Goal: Transaction & Acquisition: Purchase product/service

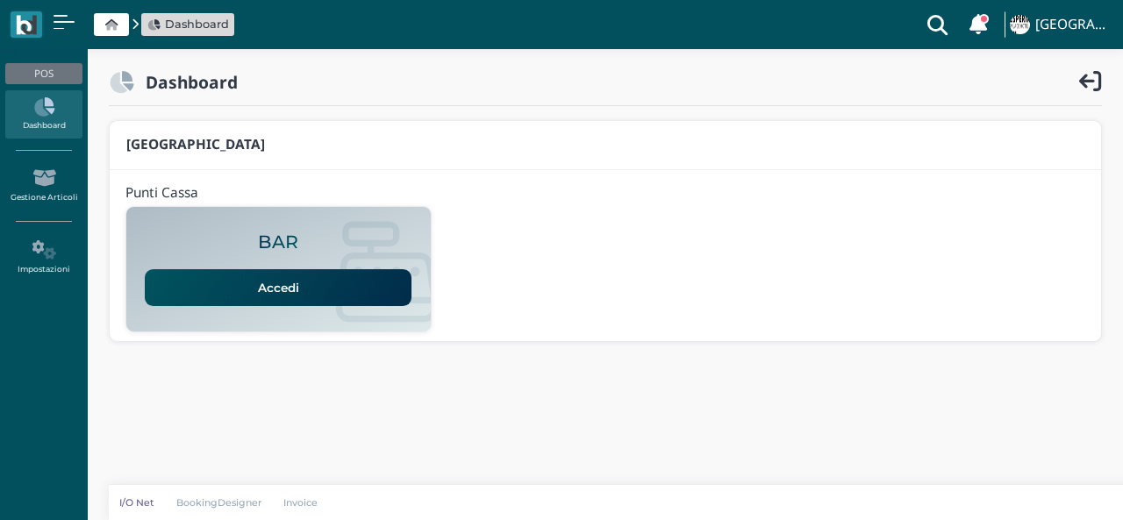
click at [258, 291] on link "Accedi" at bounding box center [278, 287] width 267 height 37
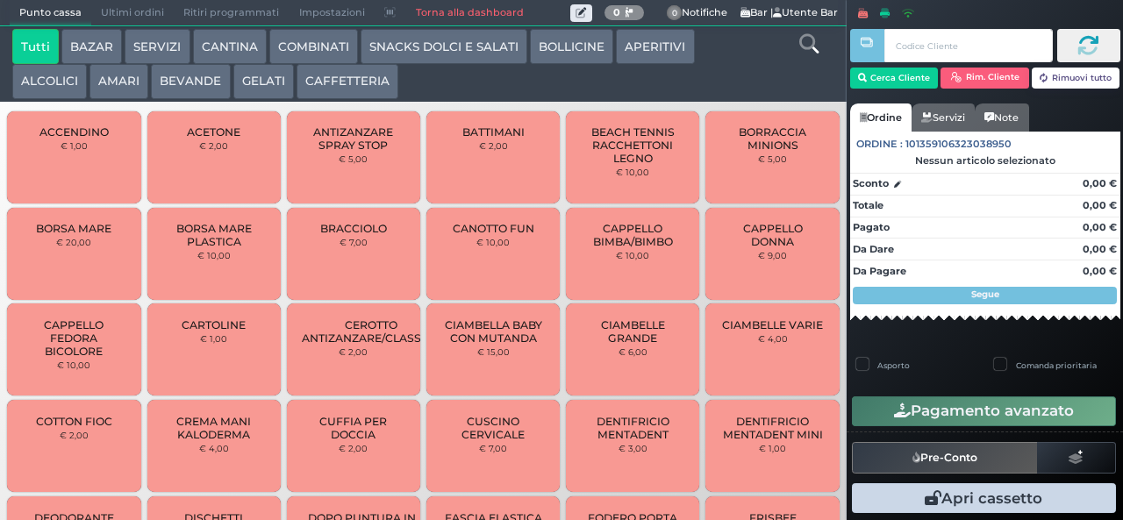
click at [355, 84] on button "CAFFETTERIA" at bounding box center [348, 81] width 102 height 35
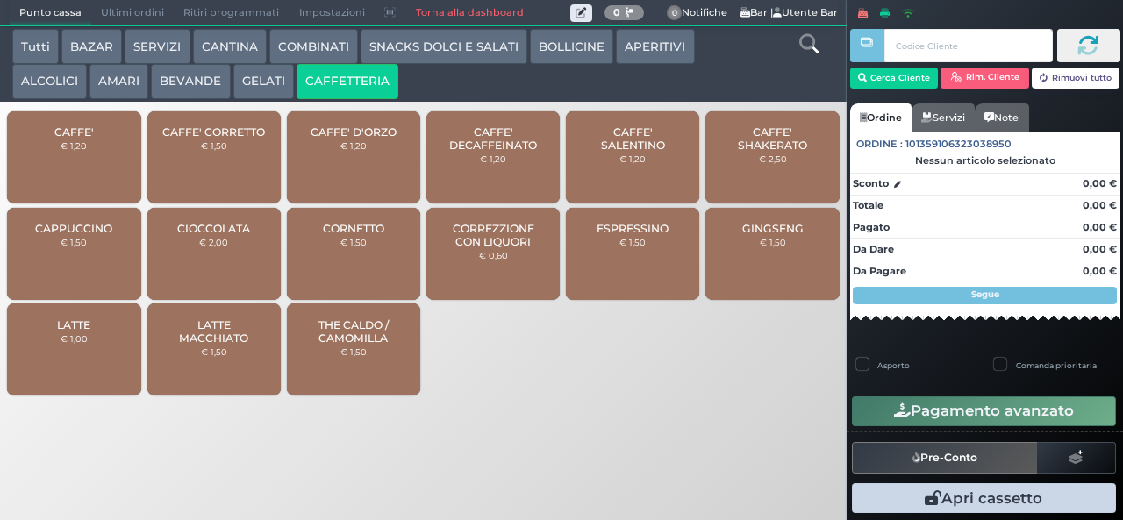
click at [297, 64] on button "CAFFETTERIA" at bounding box center [348, 81] width 102 height 35
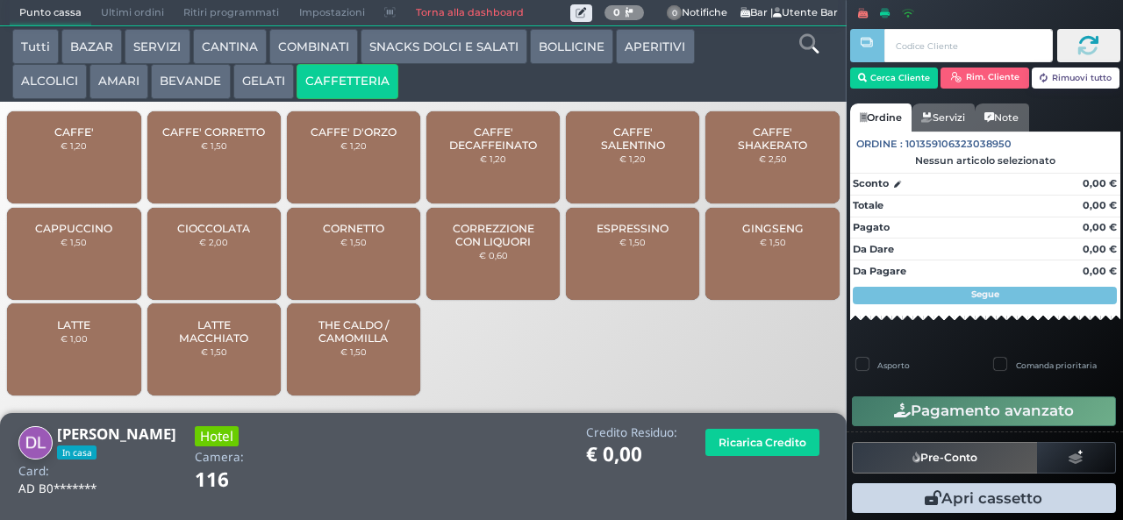
click at [85, 139] on span "CAFFE'" at bounding box center [73, 132] width 39 height 13
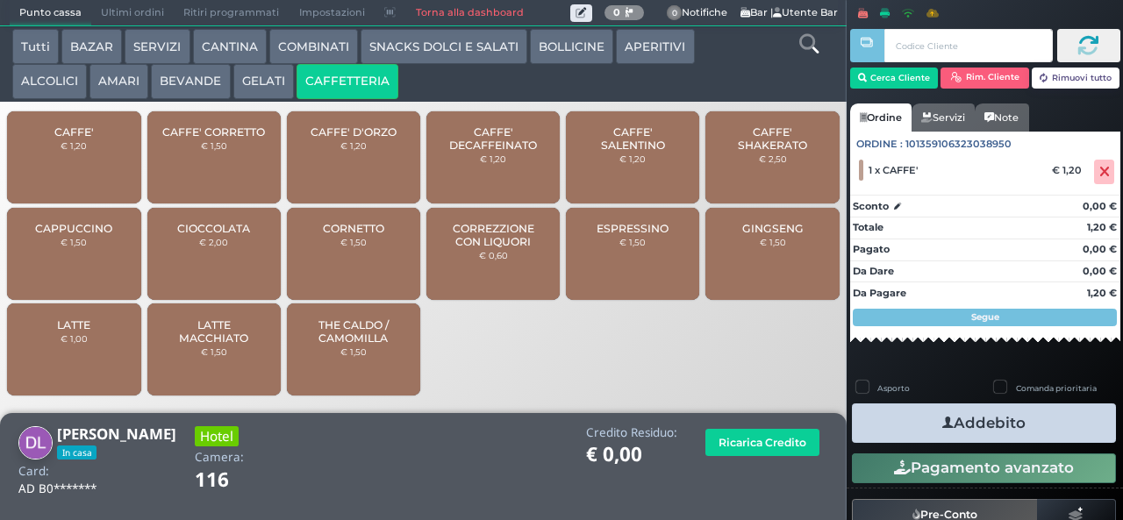
click at [83, 139] on span "CAFFE'" at bounding box center [73, 132] width 39 height 13
click at [943, 420] on icon "button" at bounding box center [948, 423] width 11 height 18
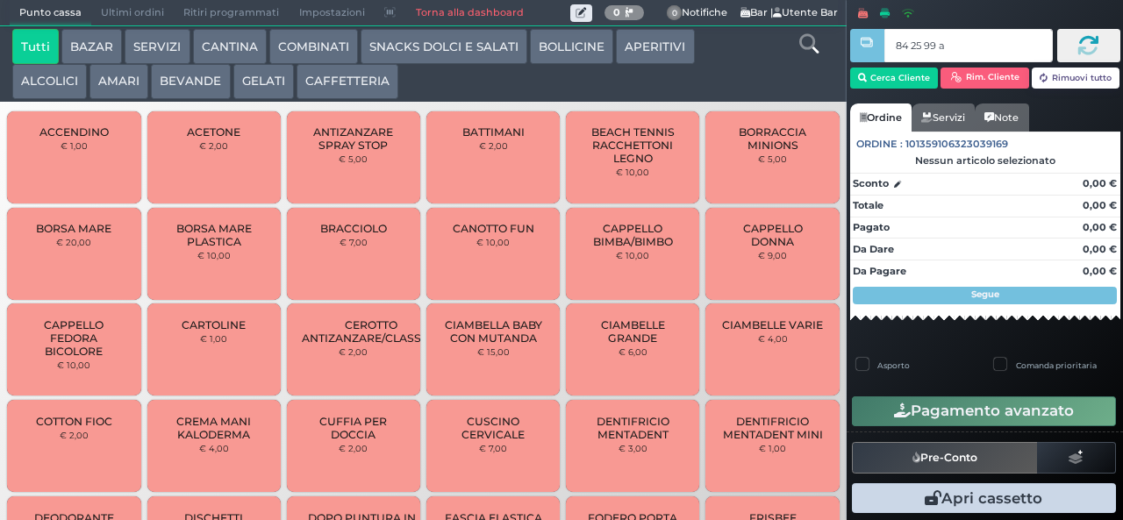
type input "84 25 99 af"
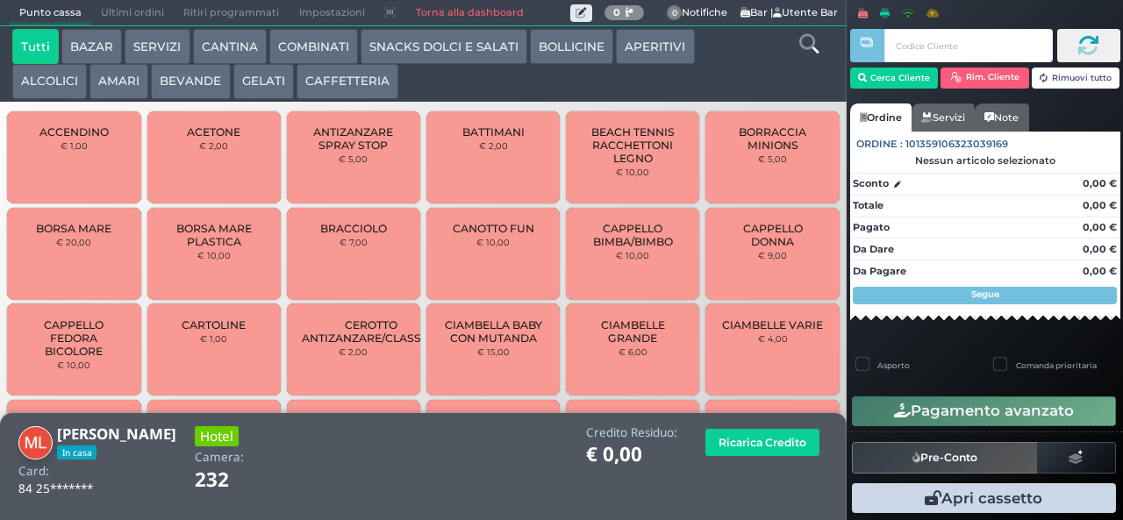
click at [365, 77] on button "CAFFETTERIA" at bounding box center [348, 81] width 102 height 35
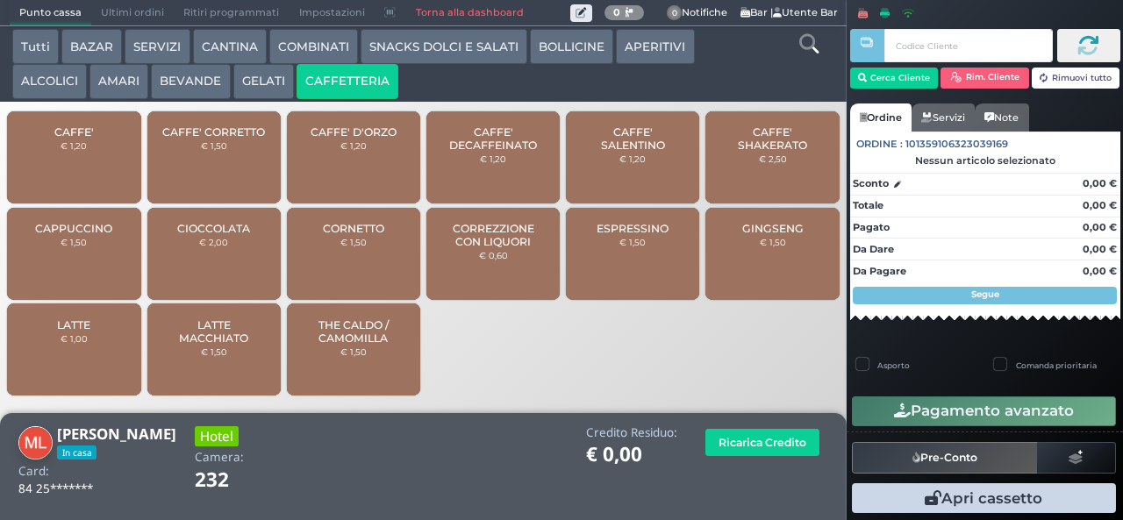
click at [92, 235] on span "CAPPUCCINO" at bounding box center [73, 228] width 77 height 13
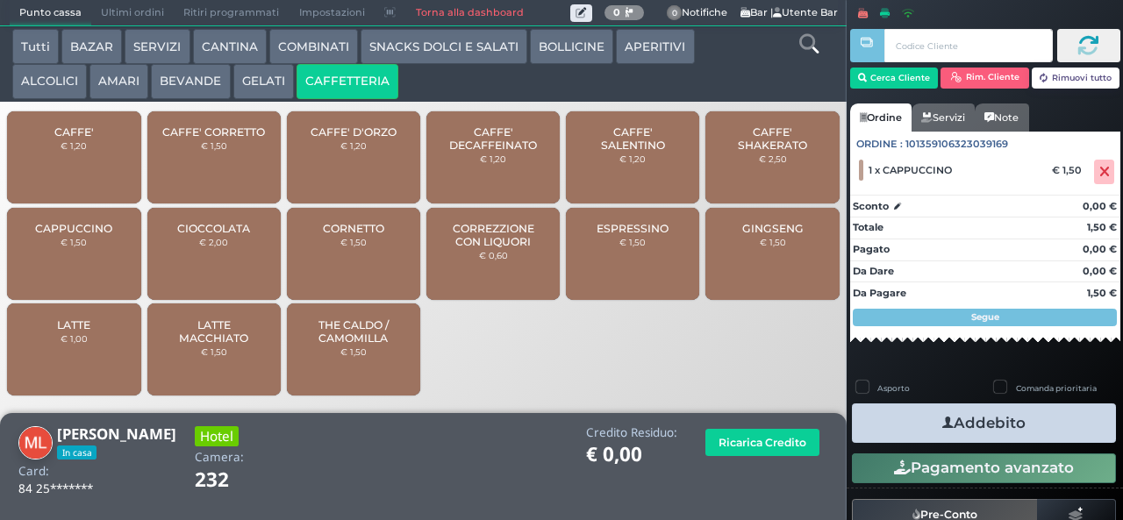
click at [95, 234] on span "CAPPUCCINO" at bounding box center [73, 228] width 77 height 13
click at [964, 422] on button "Addebito" at bounding box center [984, 423] width 264 height 39
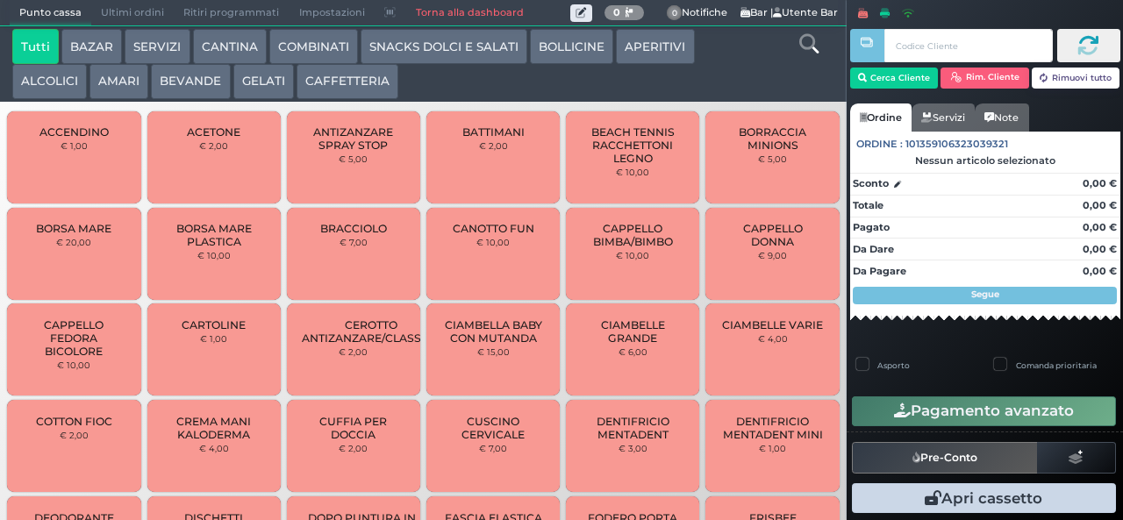
click at [349, 83] on button "CAFFETTERIA" at bounding box center [348, 81] width 102 height 35
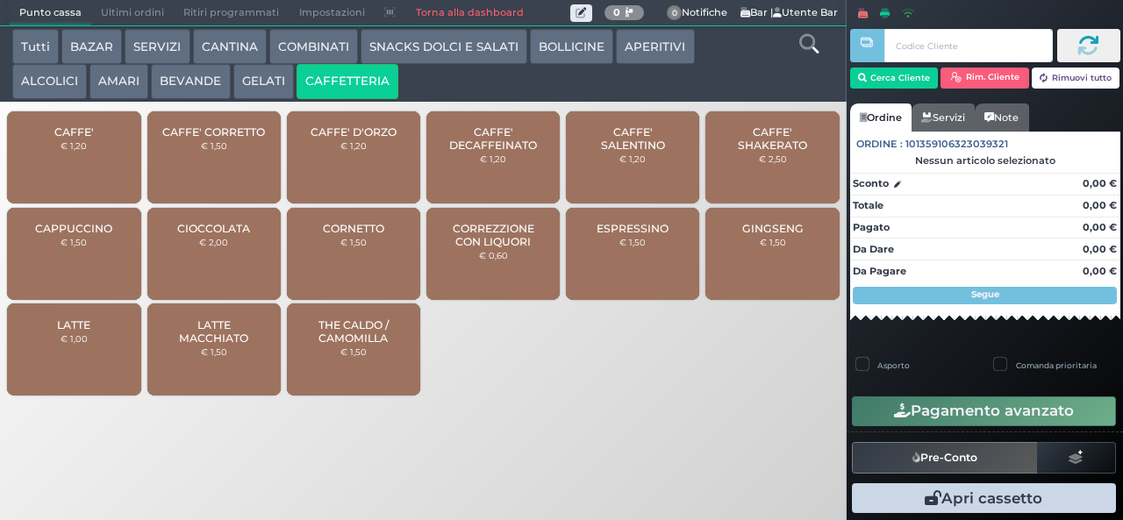
click at [84, 139] on span "CAFFE'" at bounding box center [73, 132] width 39 height 13
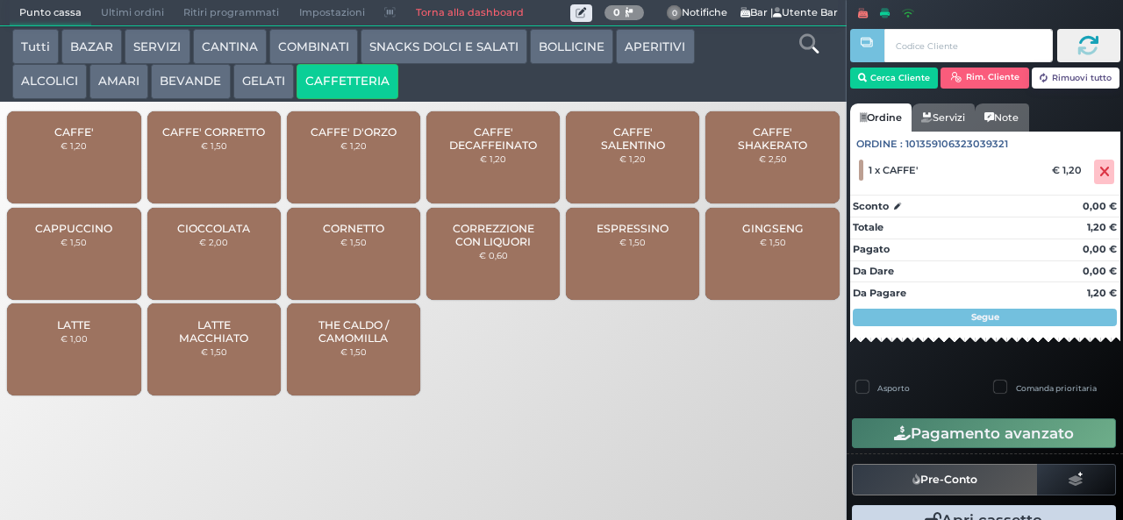
click at [87, 139] on span "CAFFE'" at bounding box center [73, 132] width 39 height 13
click at [1100, 172] on icon at bounding box center [1105, 172] width 11 height 1
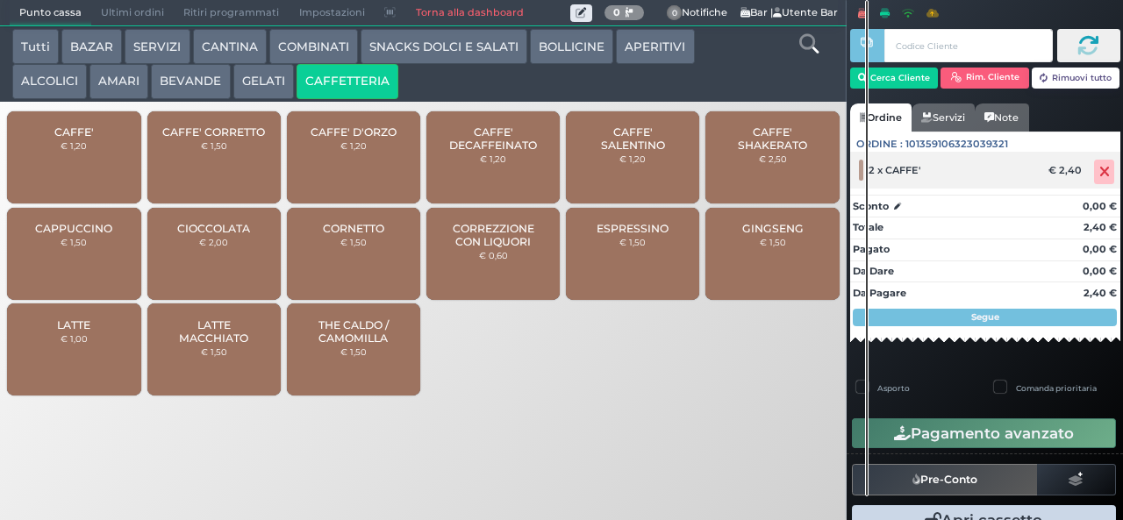
click at [1100, 172] on icon at bounding box center [1105, 172] width 11 height 1
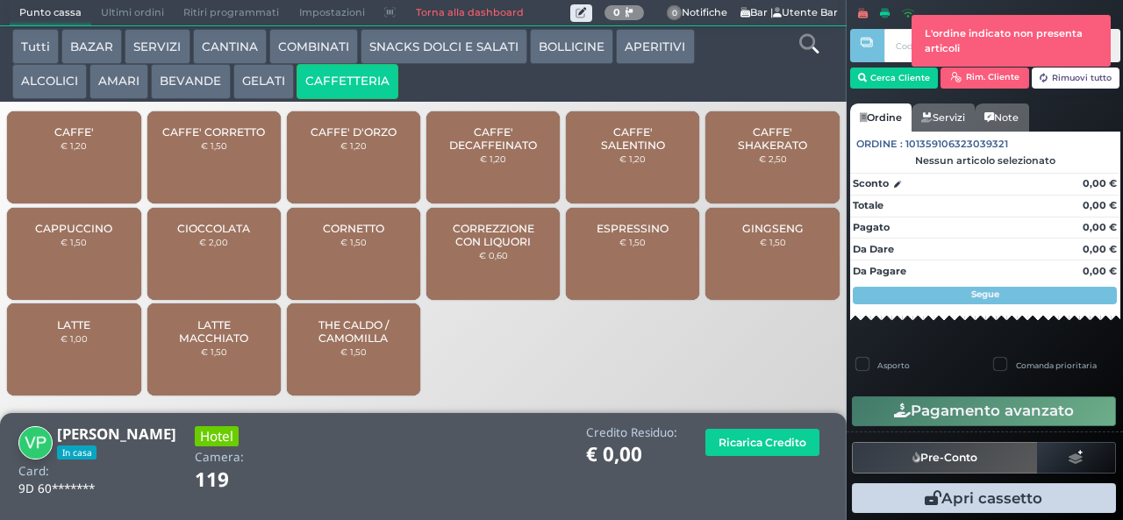
click at [92, 169] on div "CAFFE' € 1,20" at bounding box center [73, 157] width 133 height 92
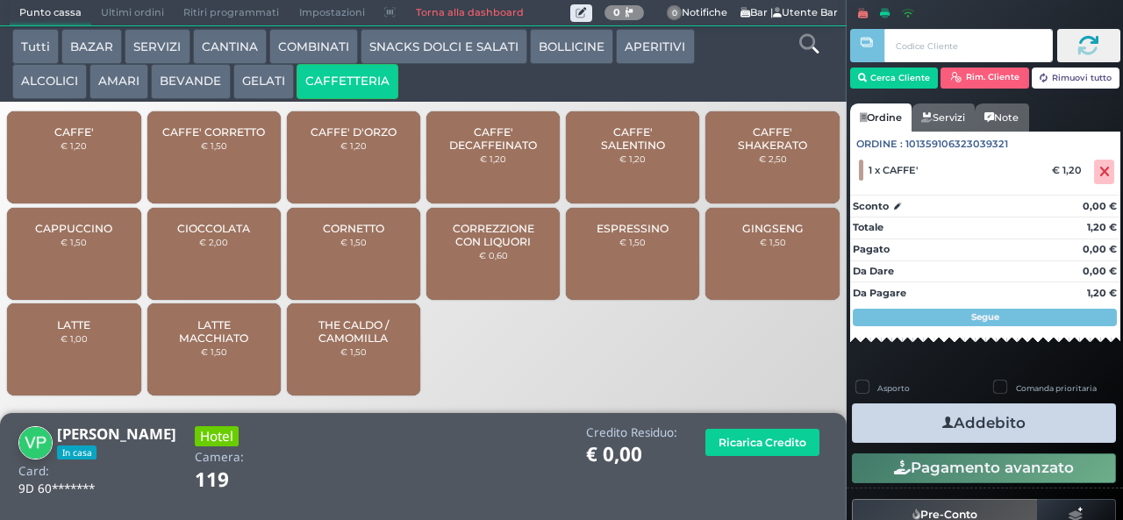
click at [95, 167] on div "CAFFE' € 1,20" at bounding box center [73, 157] width 133 height 92
click at [943, 422] on icon "button" at bounding box center [948, 423] width 11 height 18
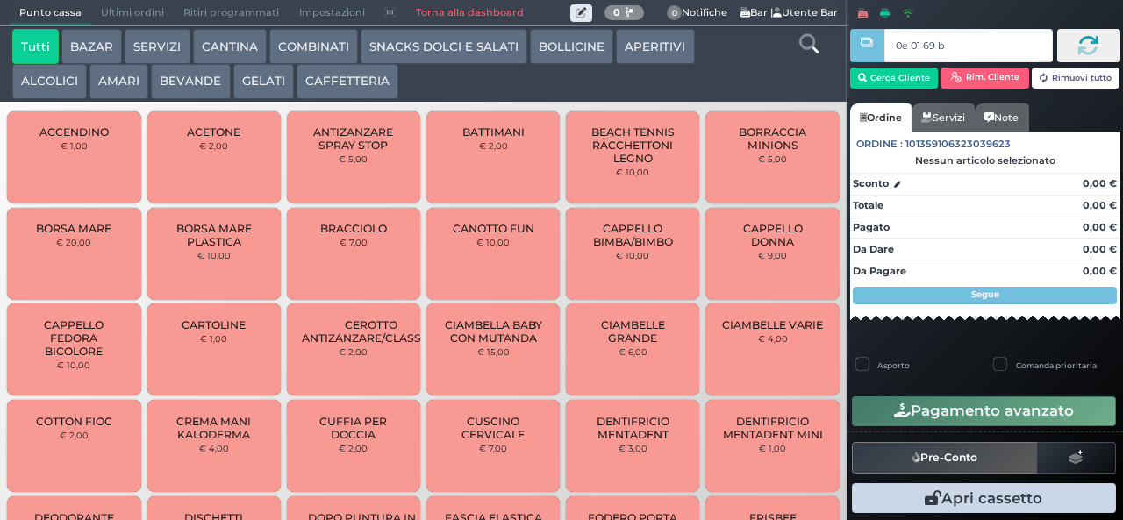
type input "0e 01 69 b9"
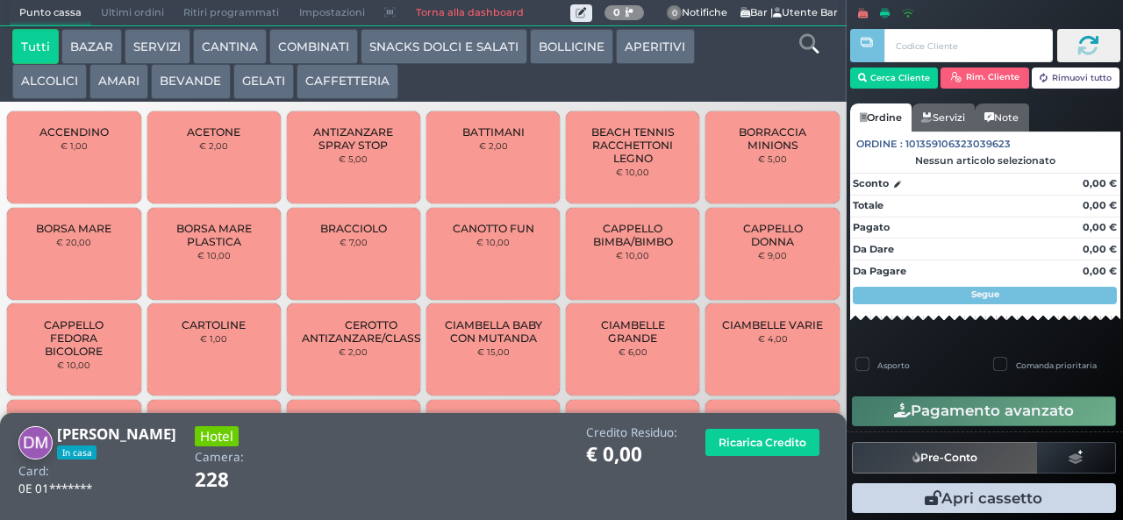
click at [341, 80] on button "CAFFETTERIA" at bounding box center [348, 81] width 102 height 35
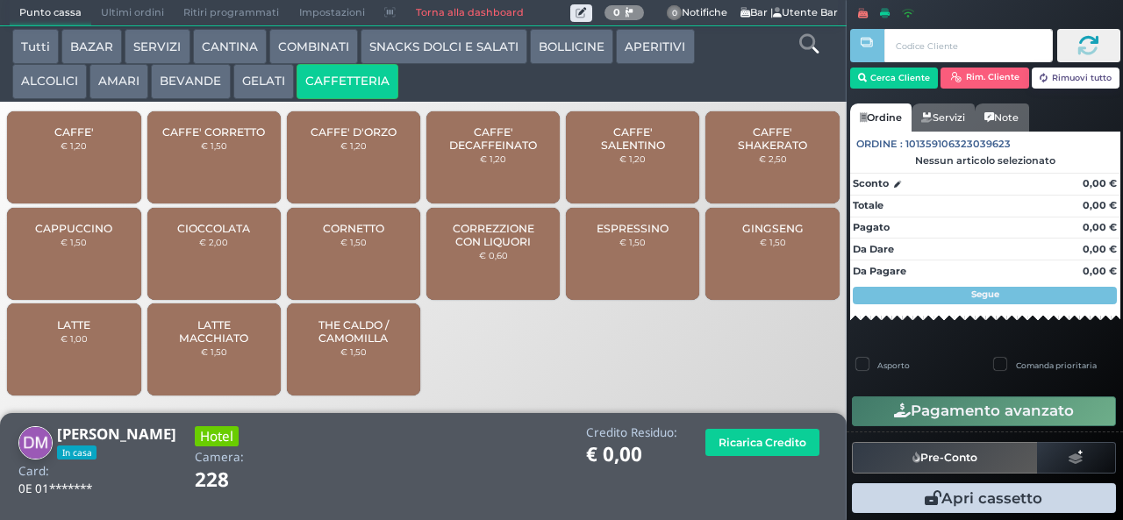
click at [84, 149] on div "CAFFE' € 1,20" at bounding box center [73, 157] width 133 height 92
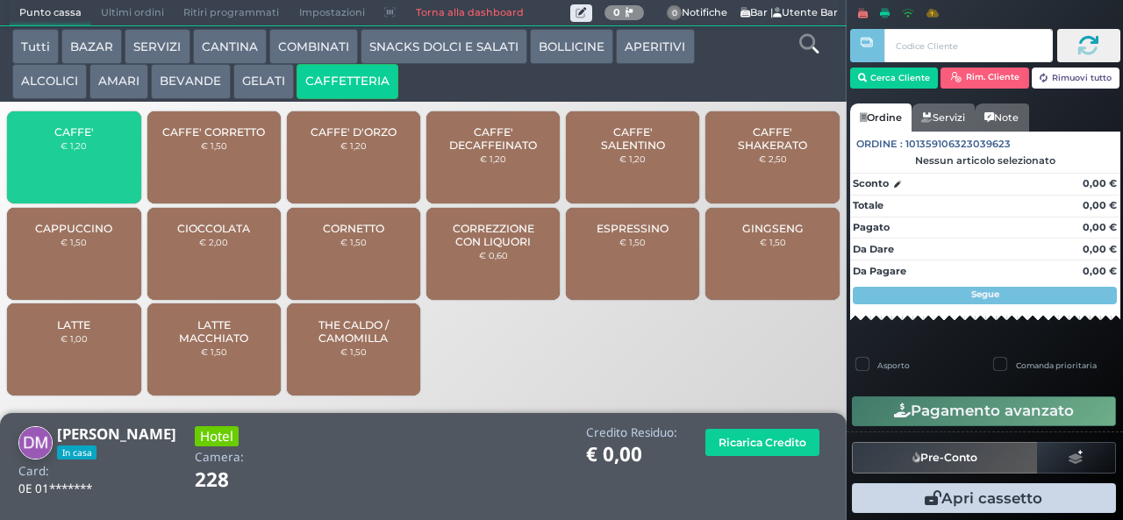
click at [83, 139] on span "CAFFE'" at bounding box center [73, 132] width 39 height 13
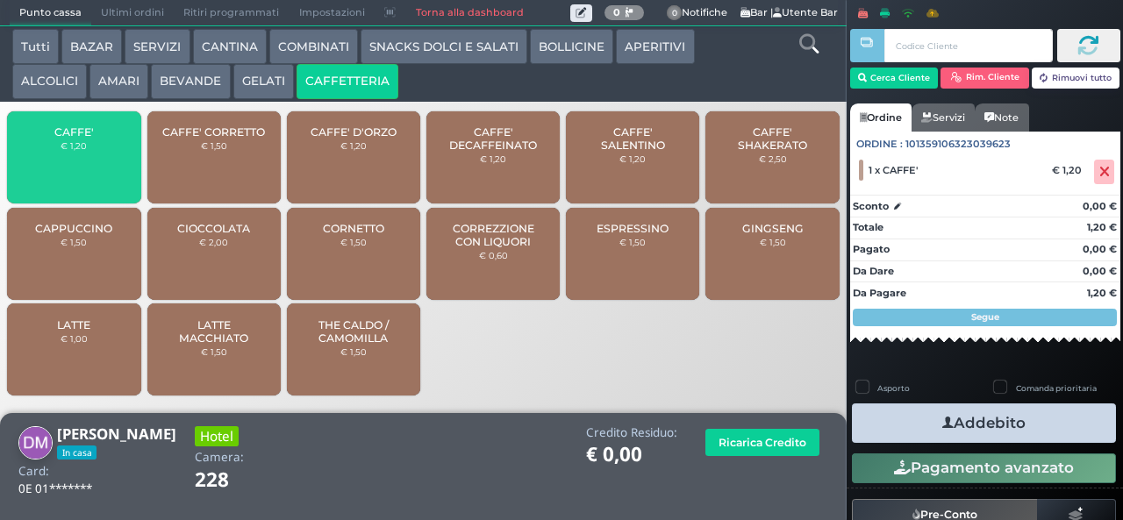
click at [85, 139] on span "CAFFE'" at bounding box center [73, 132] width 39 height 13
click at [87, 139] on span "CAFFE'" at bounding box center [73, 132] width 39 height 13
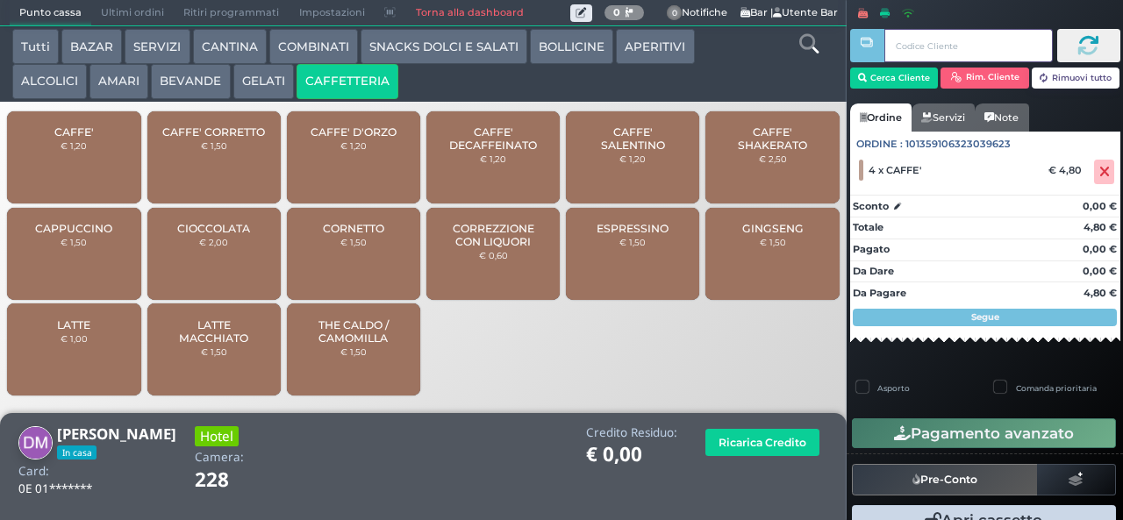
scroll to position [37, 0]
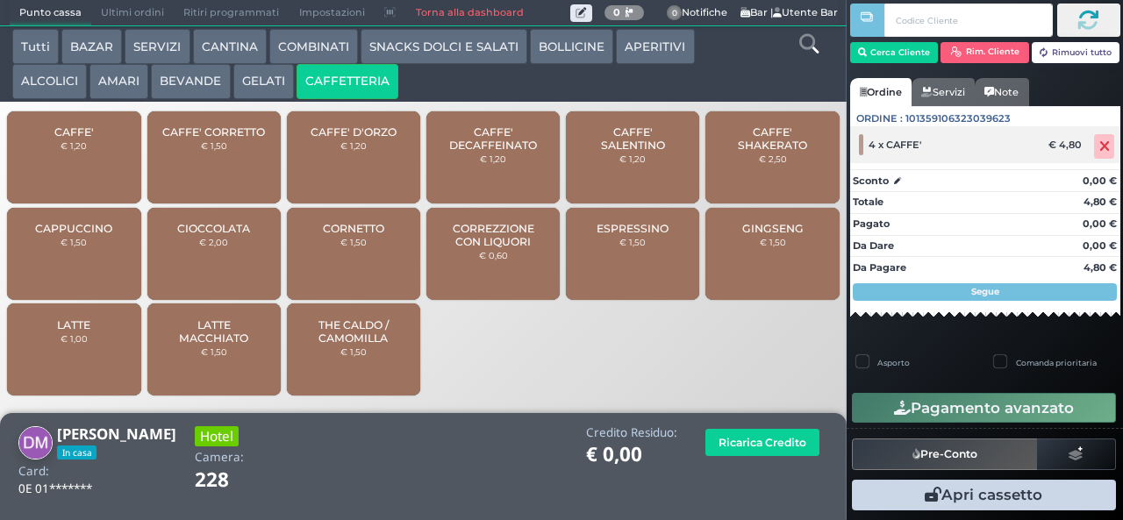
click at [1100, 147] on icon at bounding box center [1105, 147] width 11 height 1
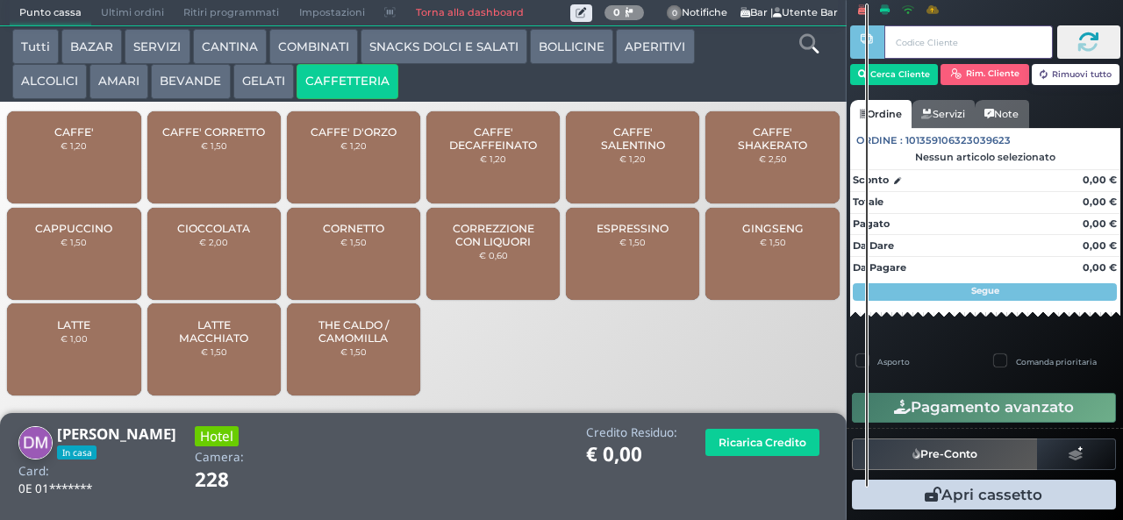
scroll to position [5, 0]
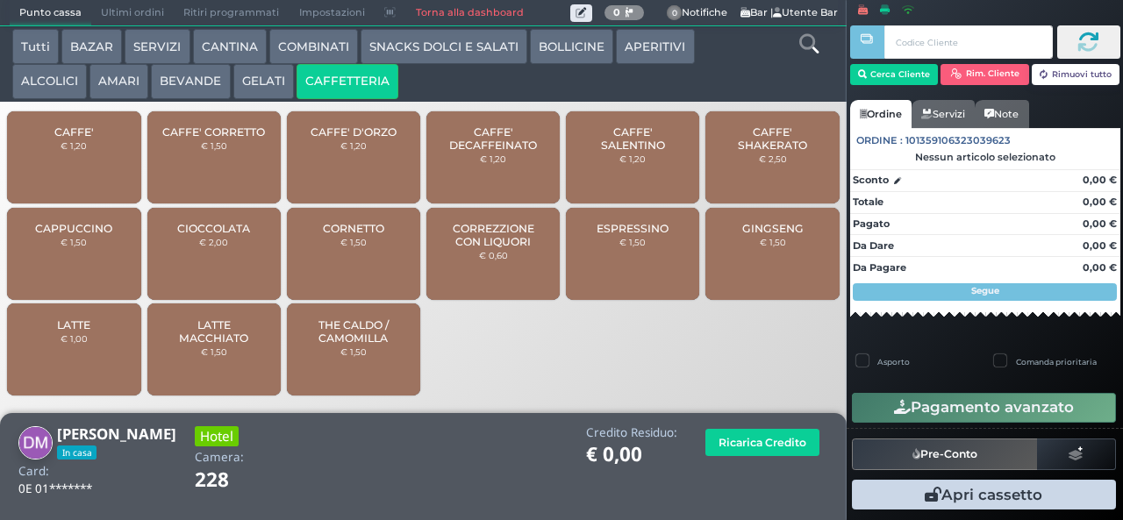
click at [79, 139] on span "CAFFE'" at bounding box center [73, 132] width 39 height 13
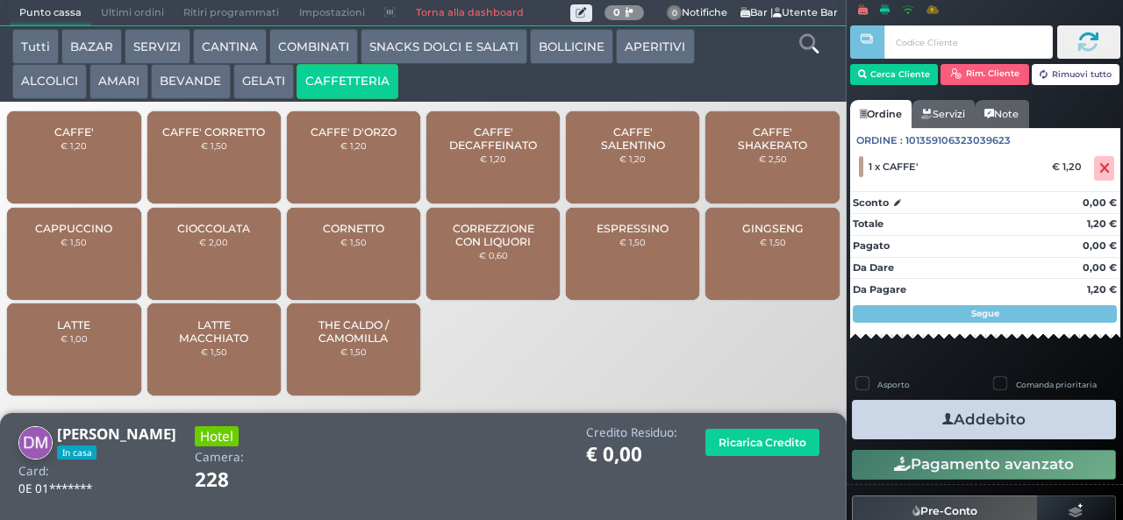
click at [88, 139] on span "CAFFE'" at bounding box center [73, 132] width 39 height 13
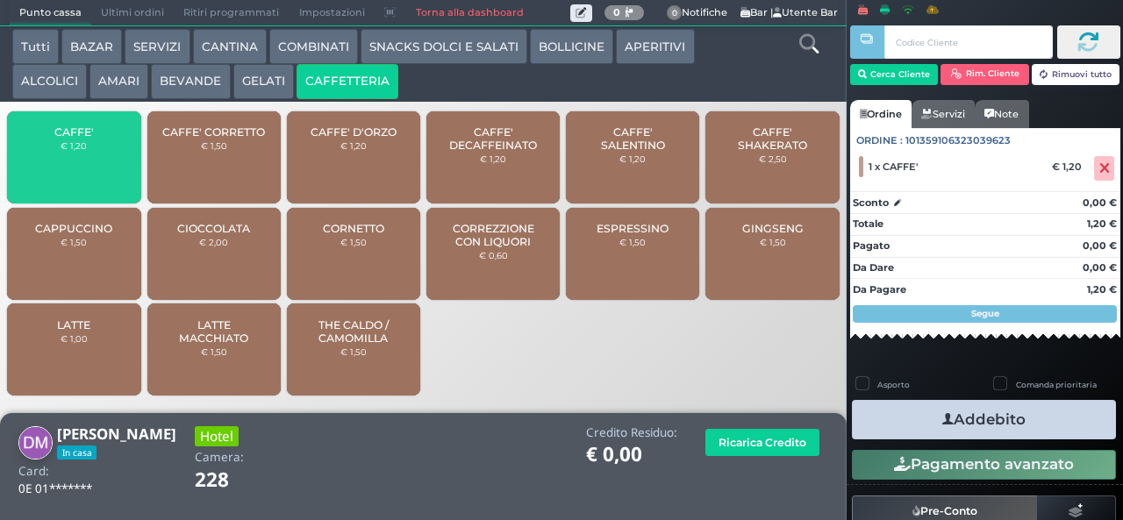
click at [88, 139] on span "CAFFE'" at bounding box center [73, 132] width 39 height 13
click at [88, 138] on span "CAFFE'" at bounding box center [73, 132] width 39 height 13
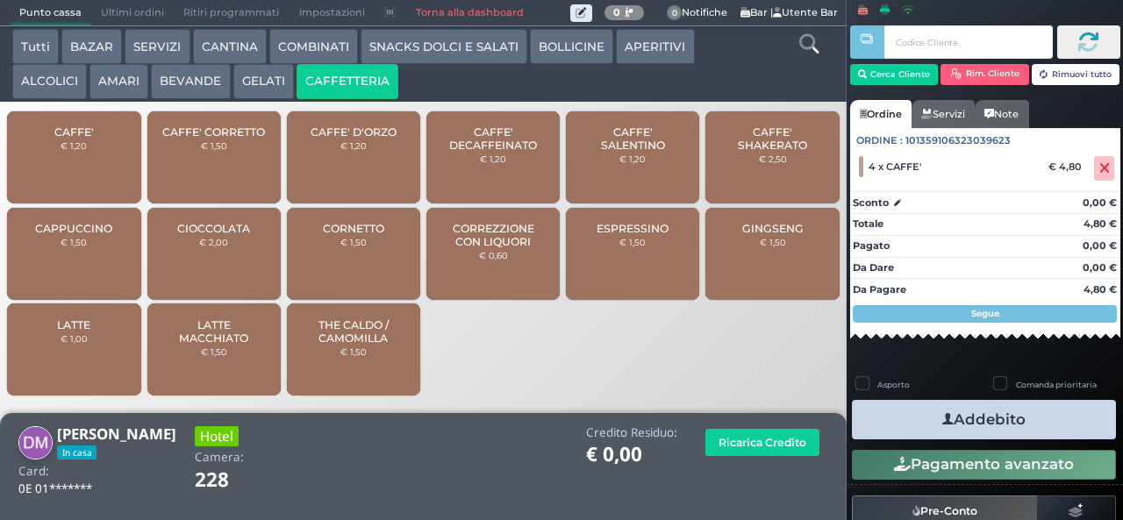
click at [944, 413] on icon "button" at bounding box center [948, 420] width 11 height 18
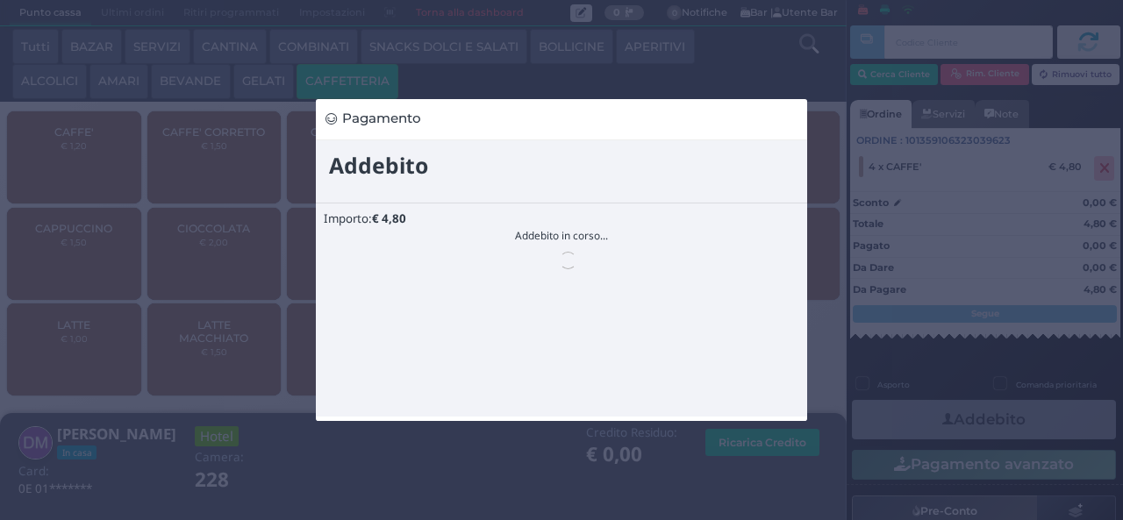
scroll to position [0, 0]
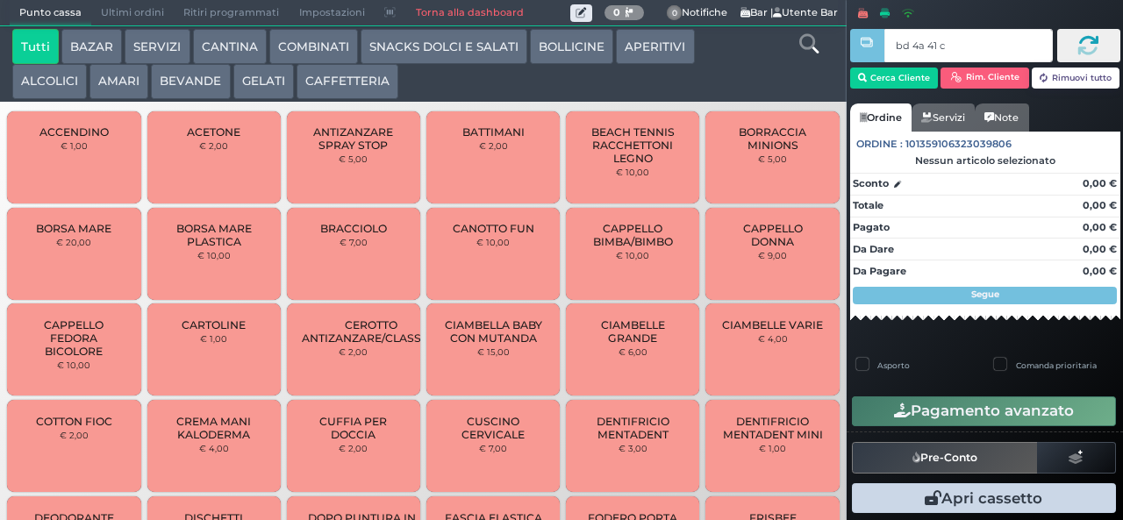
type input "bd 4a 41 c3"
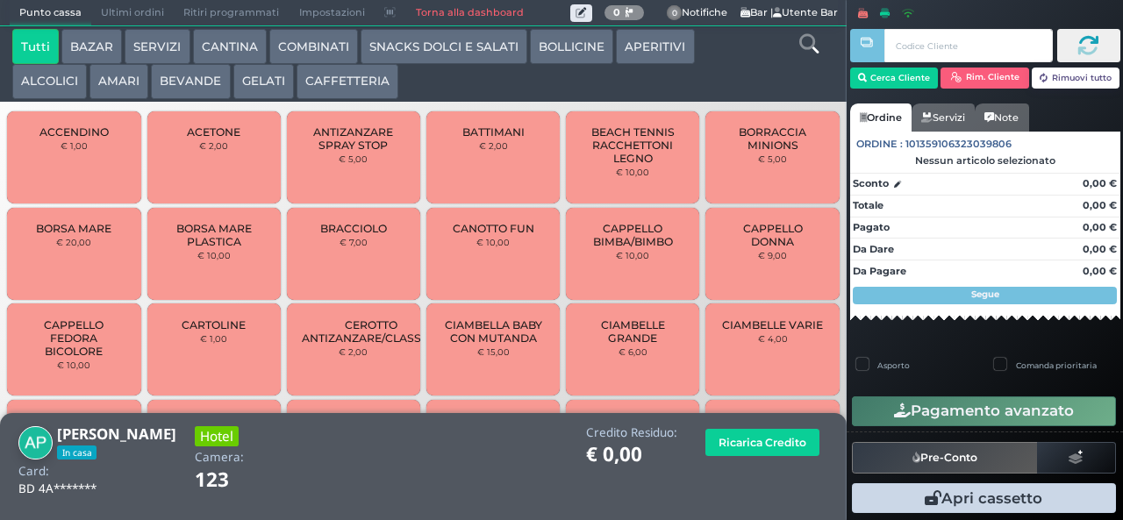
click at [361, 84] on button "CAFFETTERIA" at bounding box center [348, 81] width 102 height 35
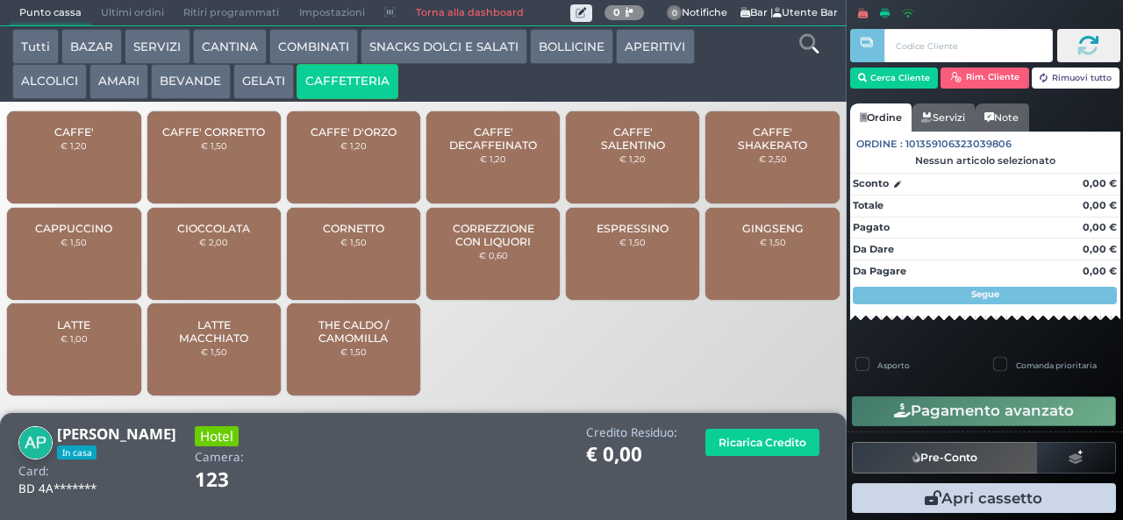
click at [74, 139] on span "CAFFE'" at bounding box center [73, 132] width 39 height 13
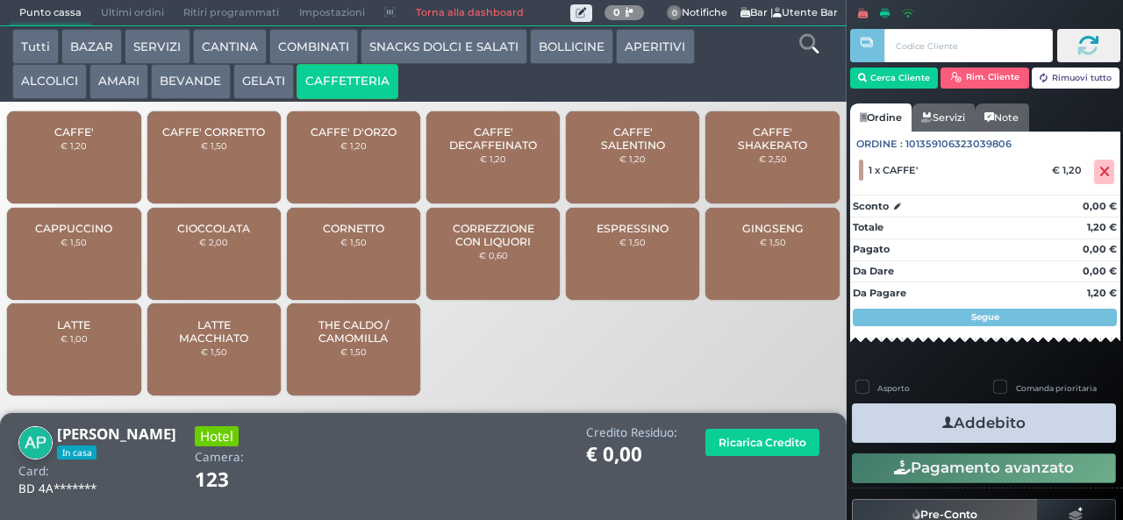
click at [68, 235] on span "CAPPUCCINO" at bounding box center [73, 228] width 77 height 13
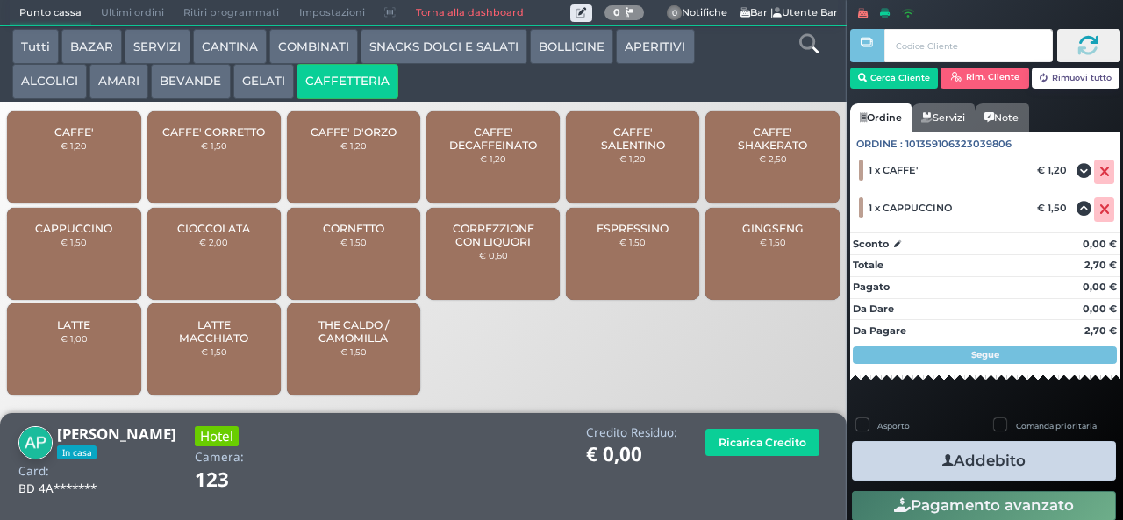
click at [945, 459] on button "Addebito" at bounding box center [984, 460] width 264 height 39
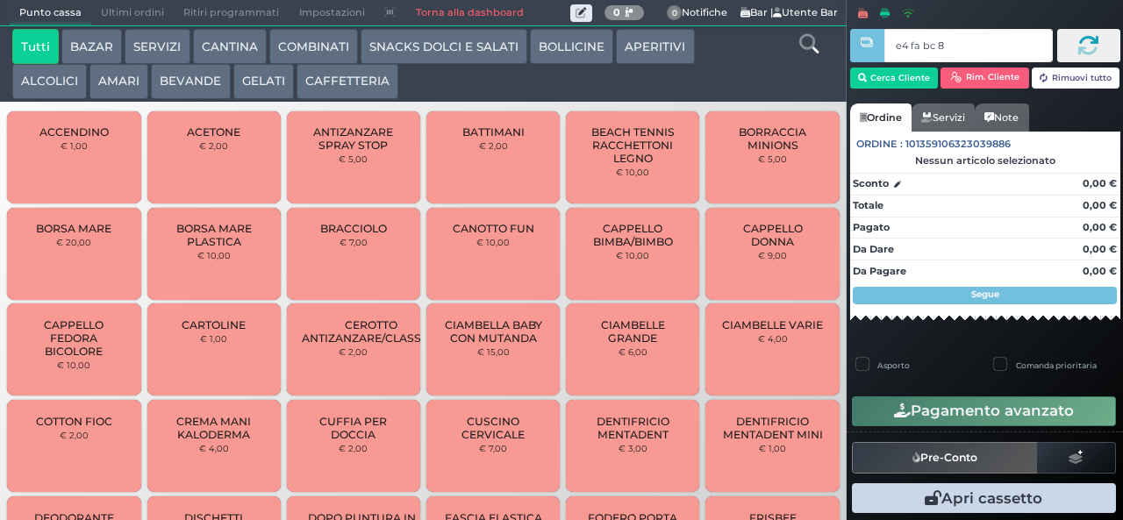
type input "e4 fa bc 8b"
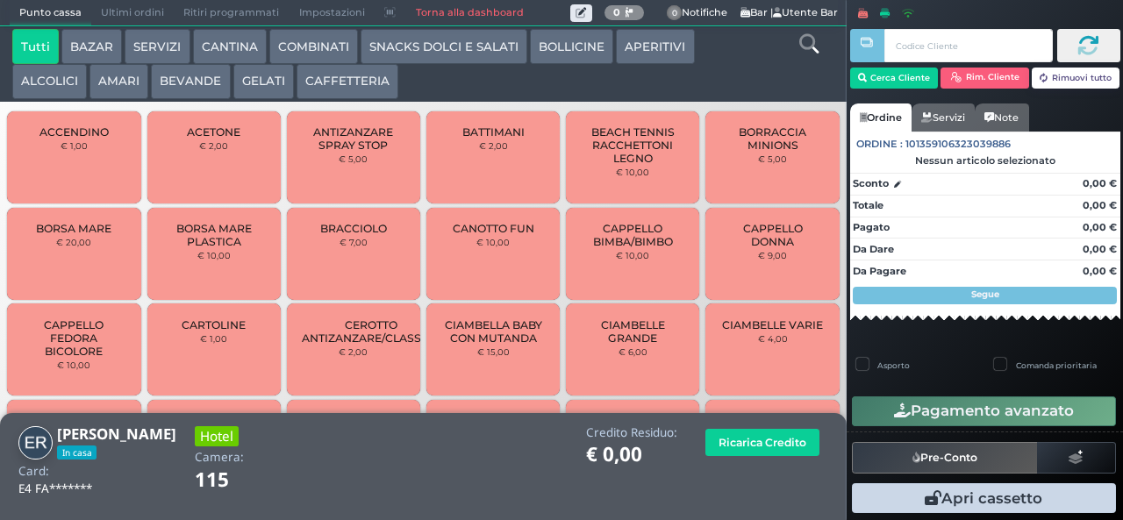
click at [359, 83] on button "CAFFETTERIA" at bounding box center [348, 81] width 102 height 35
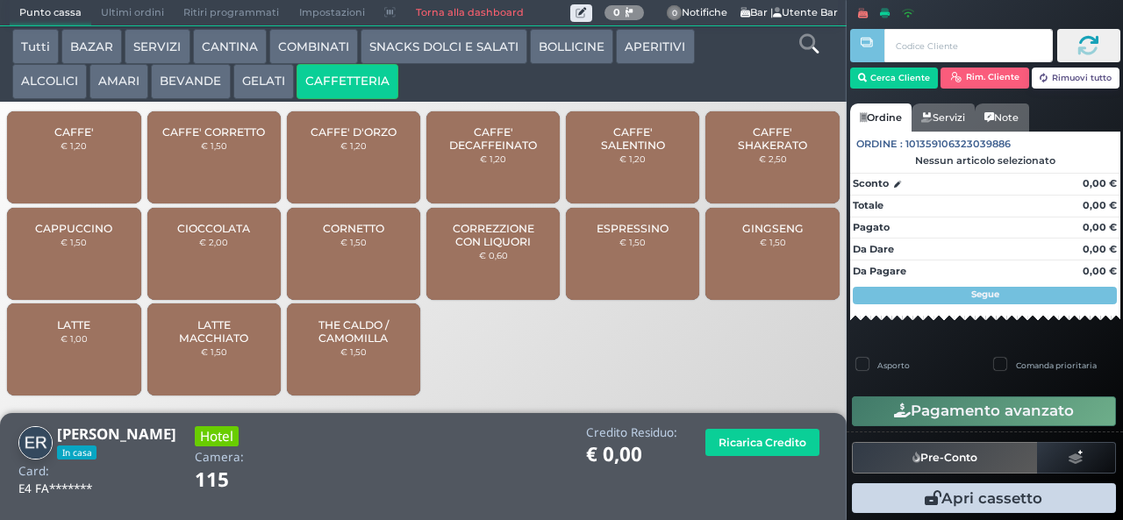
click at [91, 166] on div "CAFFE' € 1,20" at bounding box center [73, 157] width 133 height 92
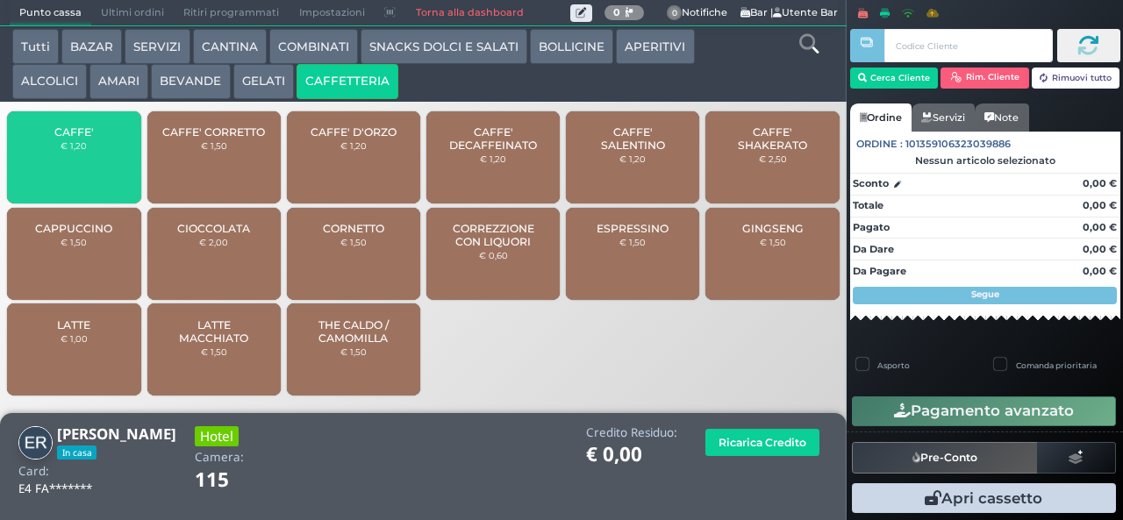
click at [85, 149] on div "CAFFE' € 1,20" at bounding box center [73, 157] width 133 height 92
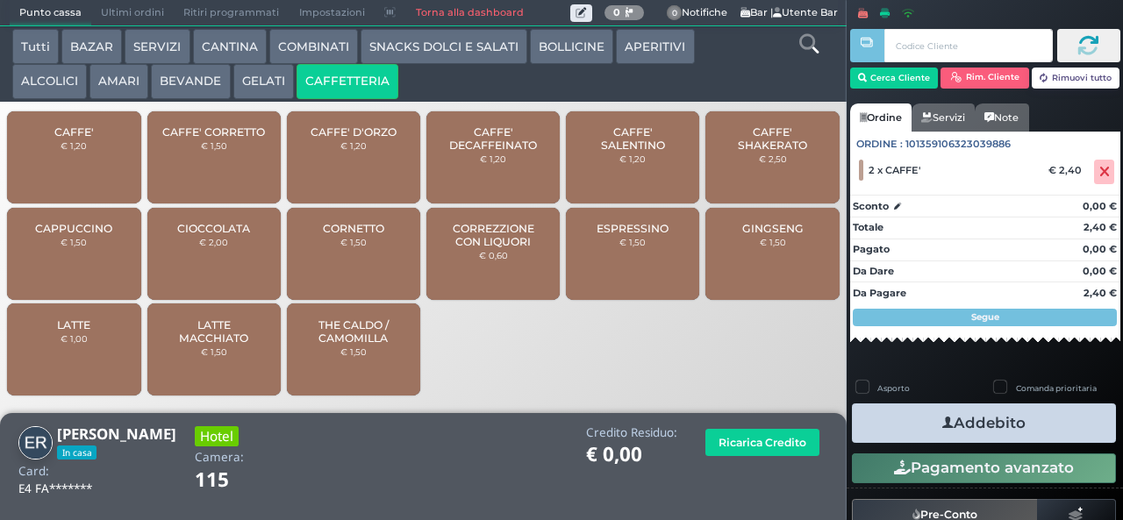
click at [990, 424] on button "Addebito" at bounding box center [984, 423] width 264 height 39
